Goal: Information Seeking & Learning: Find specific fact

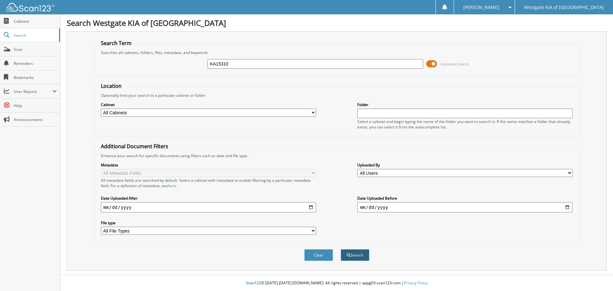
type input "KA15310"
click at [345, 255] on button "Search" at bounding box center [355, 255] width 29 height 12
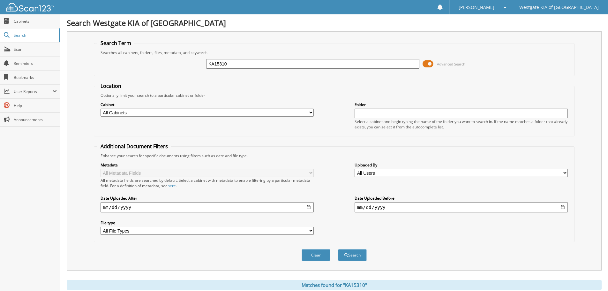
scroll to position [102, 0]
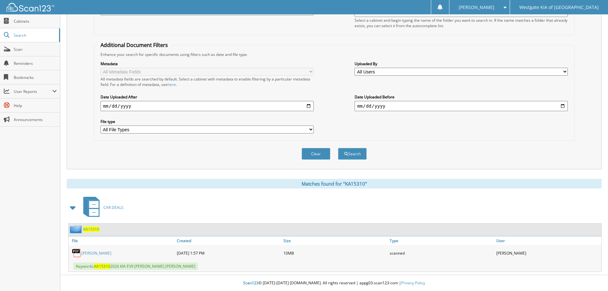
click at [83, 252] on link "[PERSON_NAME]" at bounding box center [96, 252] width 30 height 5
click at [80, 150] on div "Search Term Searches all cabinets, folders, files, metadata, and keywords KA153…" at bounding box center [334, 49] width 535 height 239
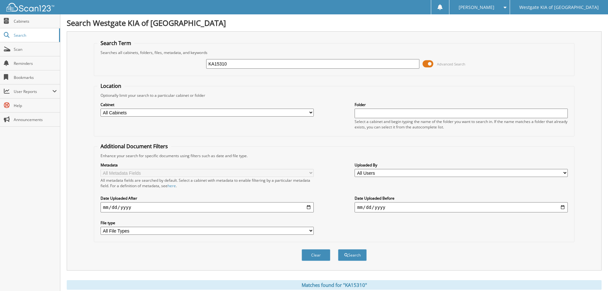
click at [313, 62] on input "KA15310" at bounding box center [312, 64] width 213 height 10
paste input "017"
type input "KA15017"
click at [358, 257] on button "Search" at bounding box center [352, 255] width 29 height 12
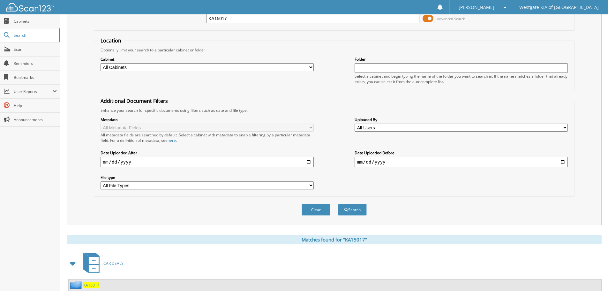
scroll to position [102, 0]
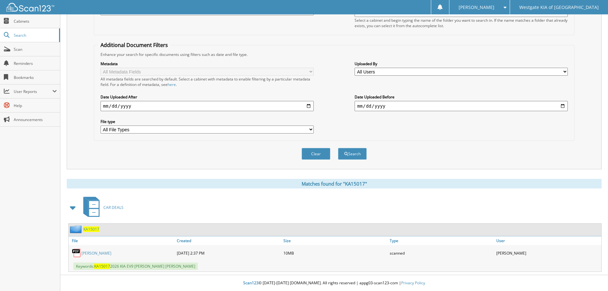
click at [95, 253] on link "GRAHAM PARKER" at bounding box center [96, 252] width 30 height 5
